Goal: Transaction & Acquisition: Obtain resource

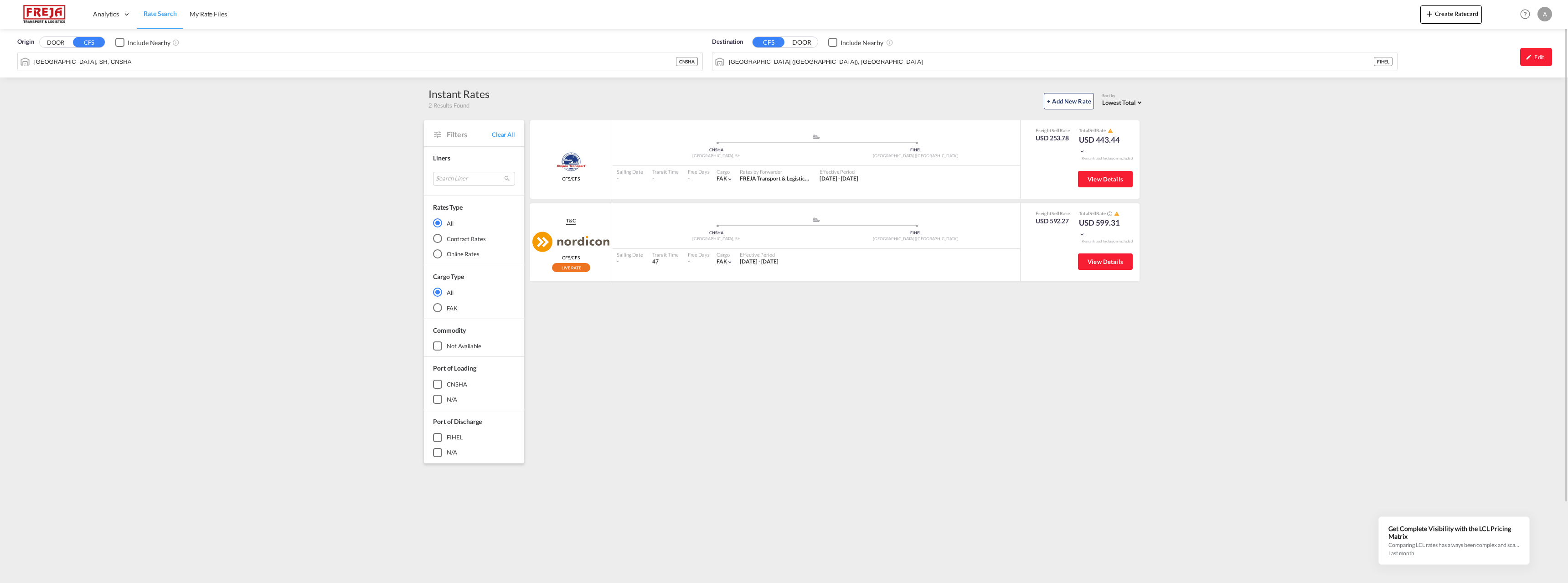
click at [54, 12] on img at bounding box center [44, 14] width 61 height 21
click at [1530, 53] on div "Edit" at bounding box center [1537, 57] width 32 height 18
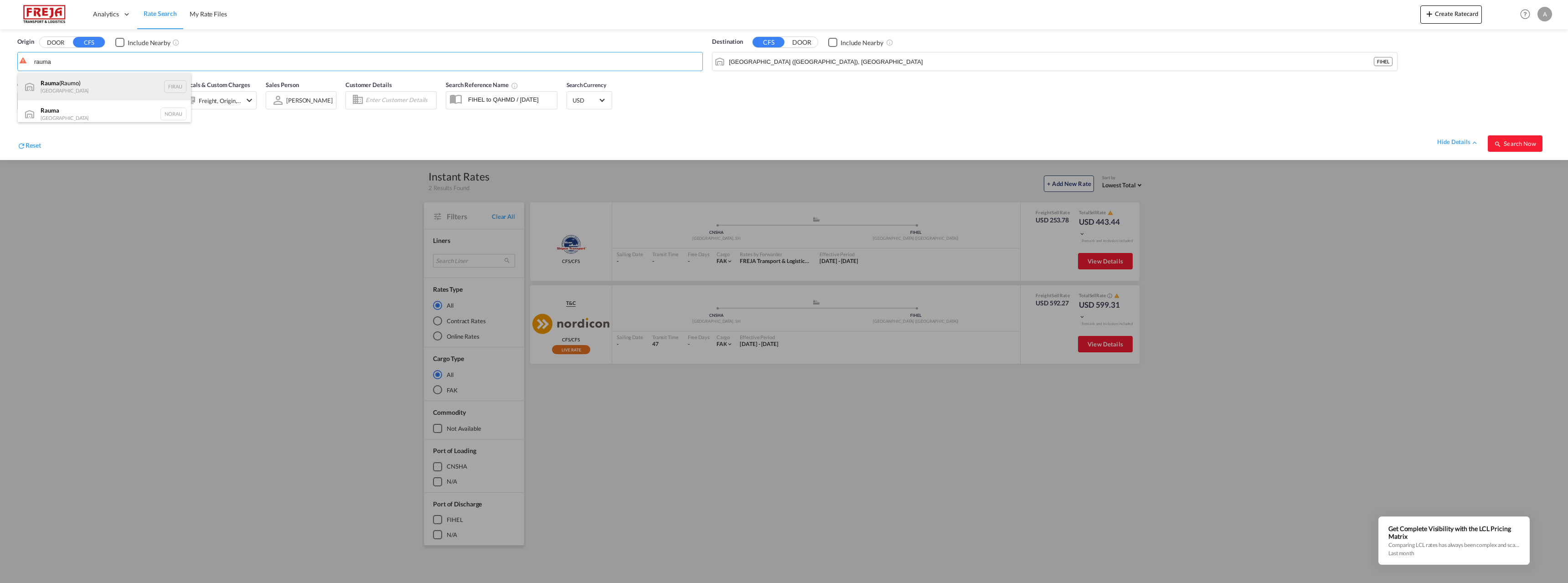
click at [82, 87] on div "Rauma (Raumo) Finland FIRAU" at bounding box center [104, 86] width 174 height 28
type input "Rauma (Raumo), FIRAU"
click at [772, 65] on input "Helsingfors (Helsinki), FIHEL" at bounding box center [1061, 62] width 664 height 14
click at [48, 17] on img at bounding box center [44, 14] width 61 height 21
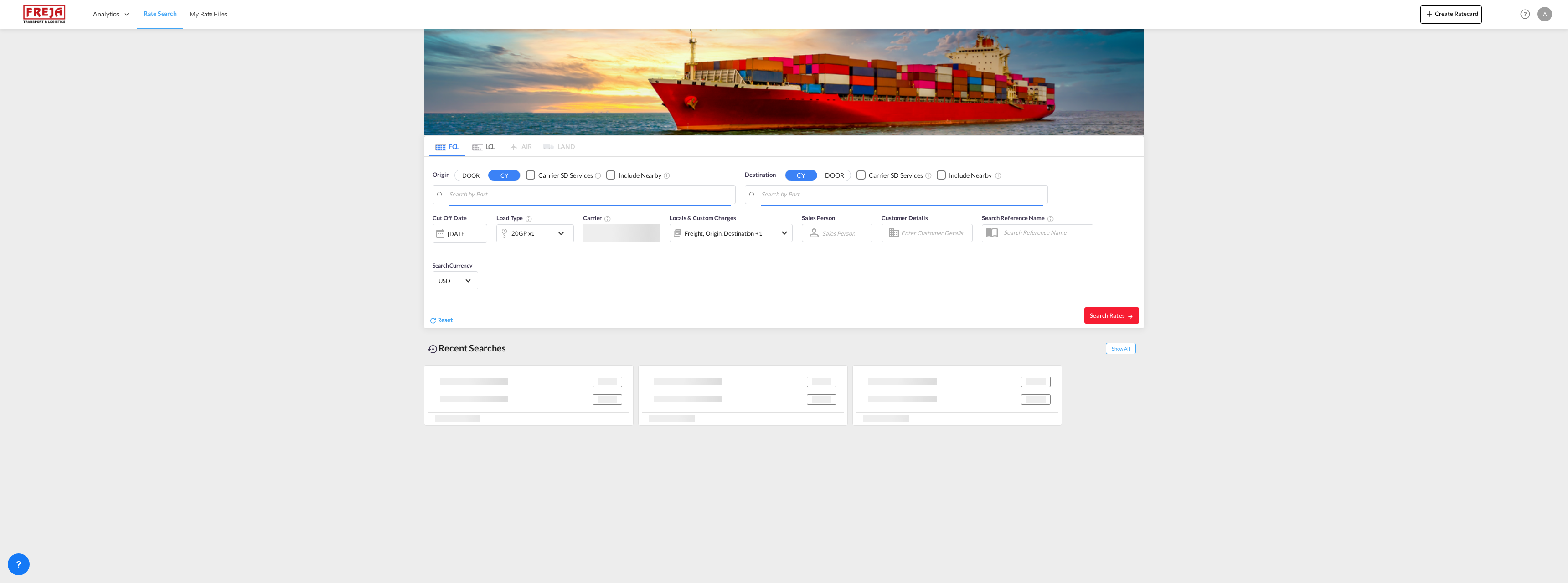
type input "[GEOGRAPHIC_DATA], [GEOGRAPHIC_DATA], [GEOGRAPHIC_DATA]"
type input "[GEOGRAPHIC_DATA] ([GEOGRAPHIC_DATA]), [GEOGRAPHIC_DATA]"
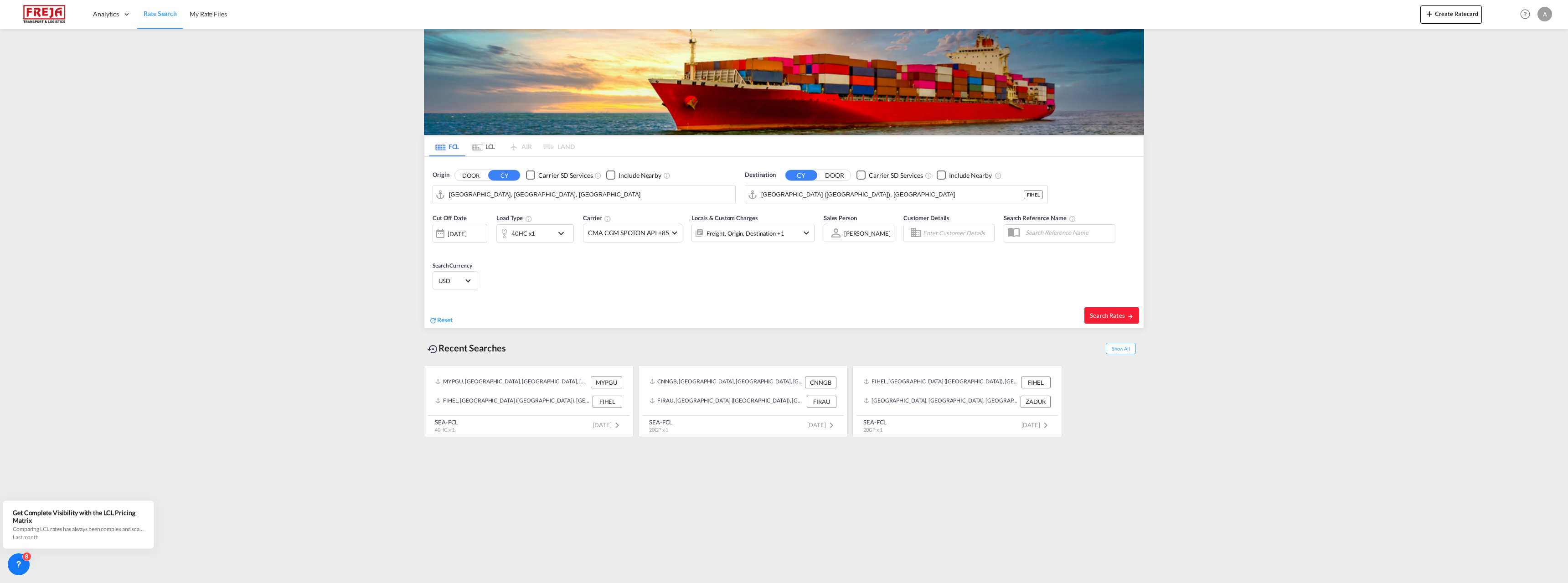
click at [491, 200] on input "[GEOGRAPHIC_DATA], [GEOGRAPHIC_DATA], [GEOGRAPHIC_DATA]" at bounding box center [590, 195] width 281 height 14
click at [492, 226] on div "Raumo ( [GEOGRAPHIC_DATA] ) [GEOGRAPHIC_DATA] FIRAU" at bounding box center [519, 220] width 174 height 28
type input "Raumo (Rauma), [GEOGRAPHIC_DATA]"
click at [827, 194] on input "[GEOGRAPHIC_DATA] ([GEOGRAPHIC_DATA]), [GEOGRAPHIC_DATA]" at bounding box center [902, 195] width 281 height 14
click at [808, 243] on div "Valpara [GEOGRAPHIC_DATA] CLVAP" at bounding box center [832, 247] width 174 height 28
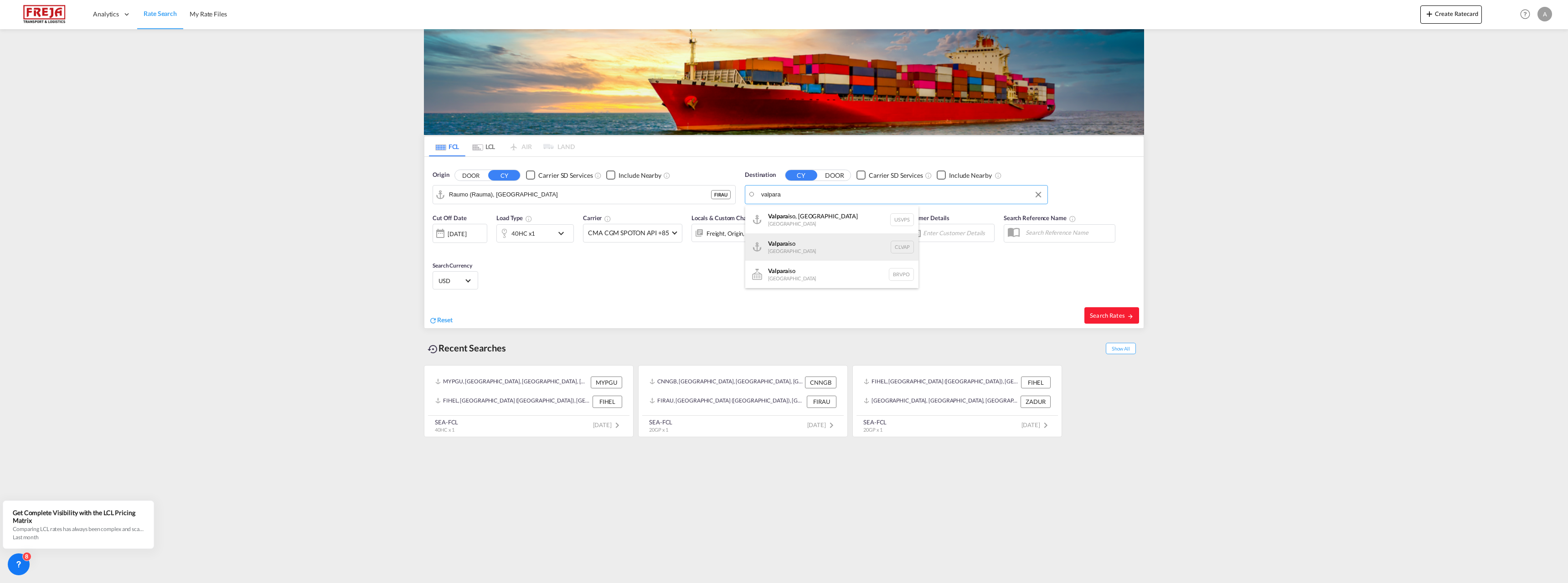
type input "Valparaiso, CLVAP"
click at [1104, 314] on span "Search Rates" at bounding box center [1111, 316] width 44 height 8
type input "FIRAU to CLVAP / [DATE]"
